Goal: Transaction & Acquisition: Book appointment/travel/reservation

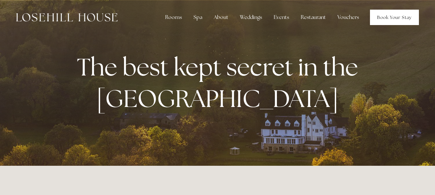
click at [394, 16] on link "Book Your Stay" at bounding box center [394, 17] width 49 height 15
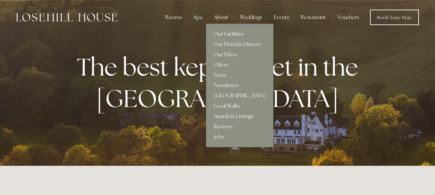
click at [228, 33] on link "Our Facilities" at bounding box center [239, 34] width 67 height 10
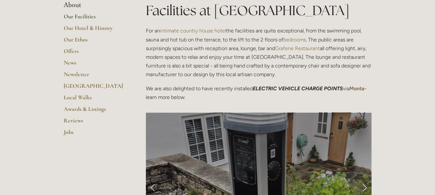
scroll to position [154, 0]
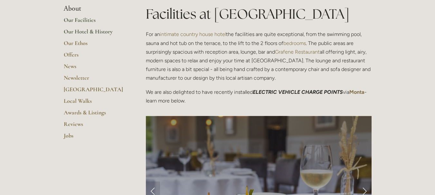
click at [82, 33] on link "Our Hotel & History" at bounding box center [95, 34] width 62 height 12
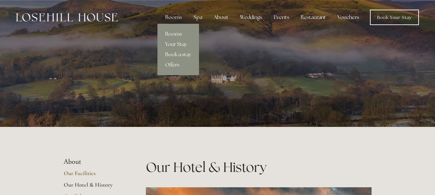
click at [173, 33] on link "Rooms" at bounding box center [178, 34] width 42 height 10
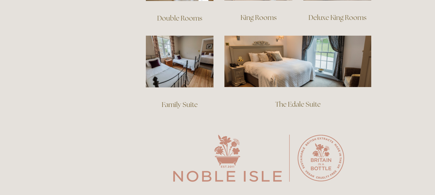
scroll to position [405, 0]
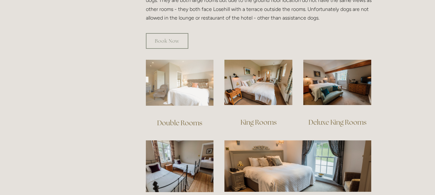
click at [189, 88] on img at bounding box center [180, 83] width 68 height 46
